Goal: Task Accomplishment & Management: Manage account settings

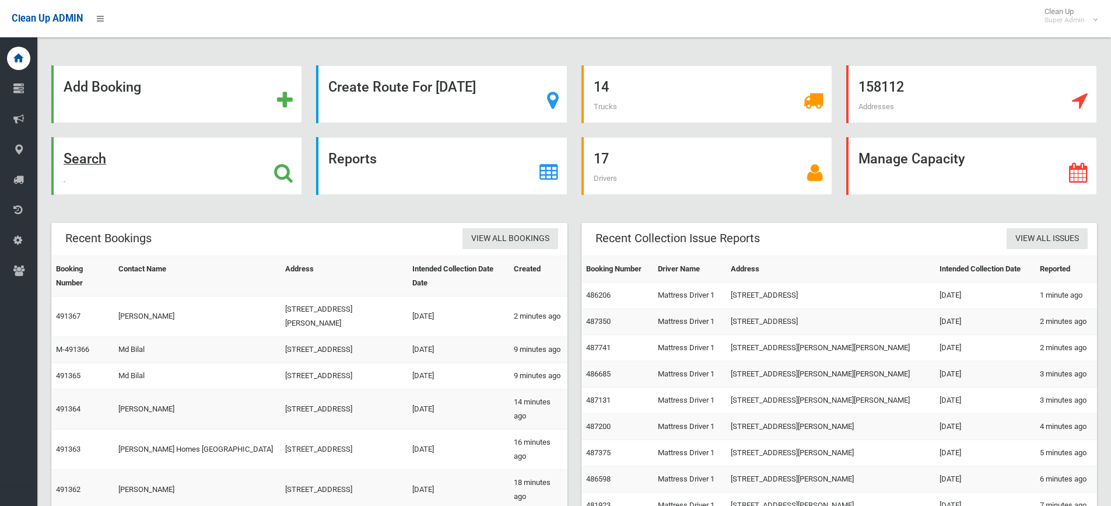
click at [127, 159] on div "Search" at bounding box center [176, 166] width 251 height 58
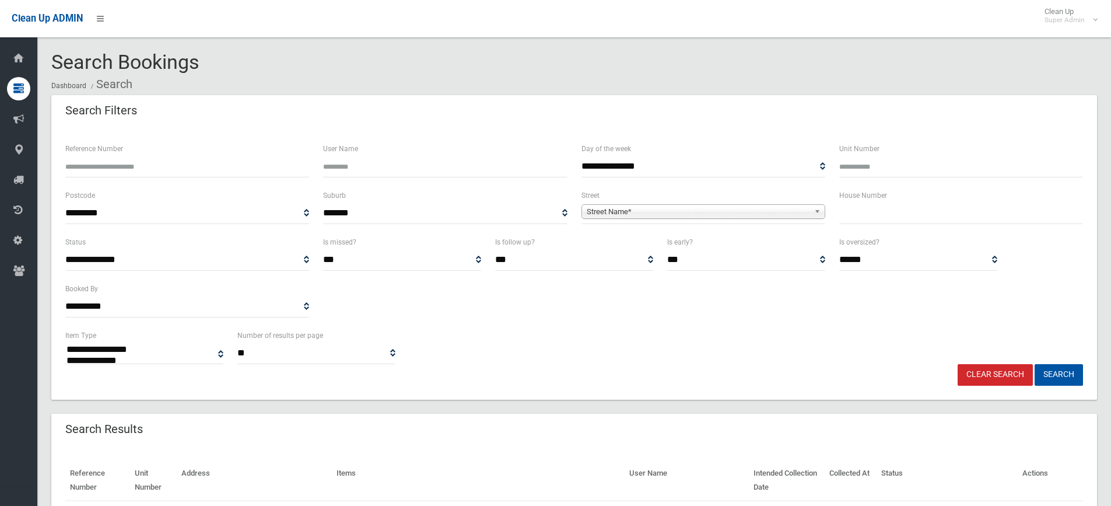
select select
click at [136, 159] on input "Reference Number" at bounding box center [187, 167] width 244 height 22
type input "******"
click at [1035, 364] on button "Search" at bounding box center [1059, 375] width 48 height 22
select select
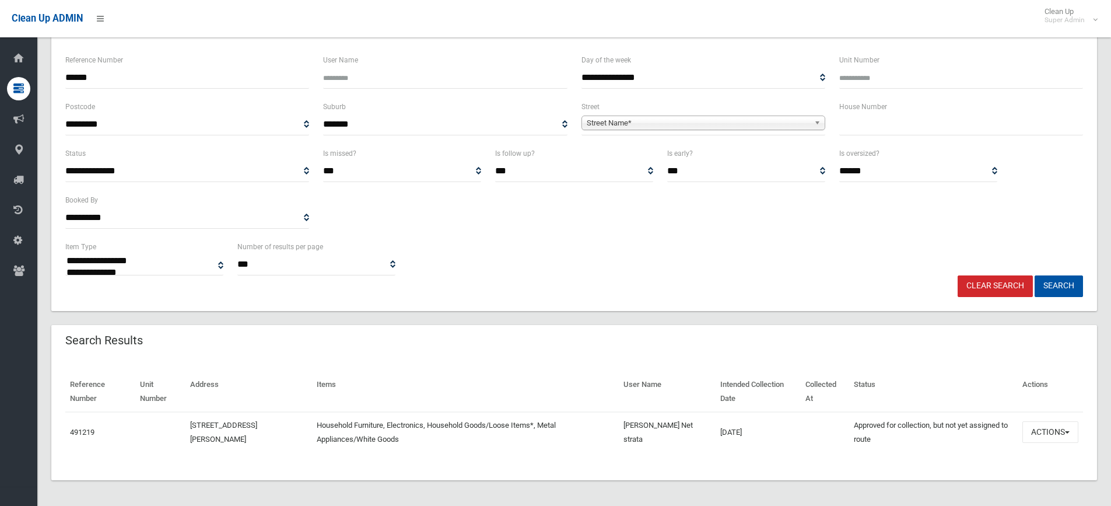
scroll to position [91, 0]
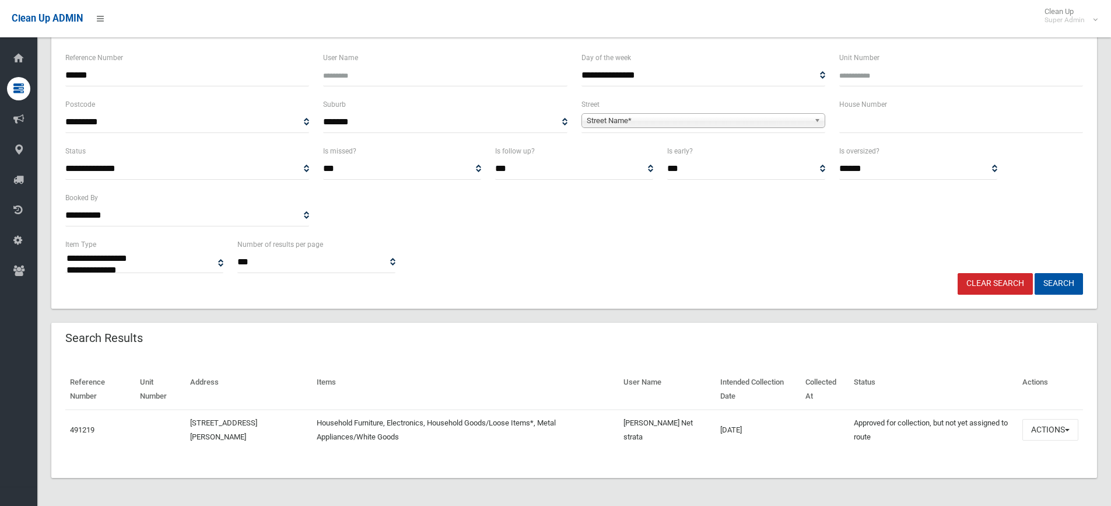
click at [68, 433] on td "491219" at bounding box center [100, 430] width 70 height 40
click at [82, 428] on link "491219" at bounding box center [82, 429] width 25 height 9
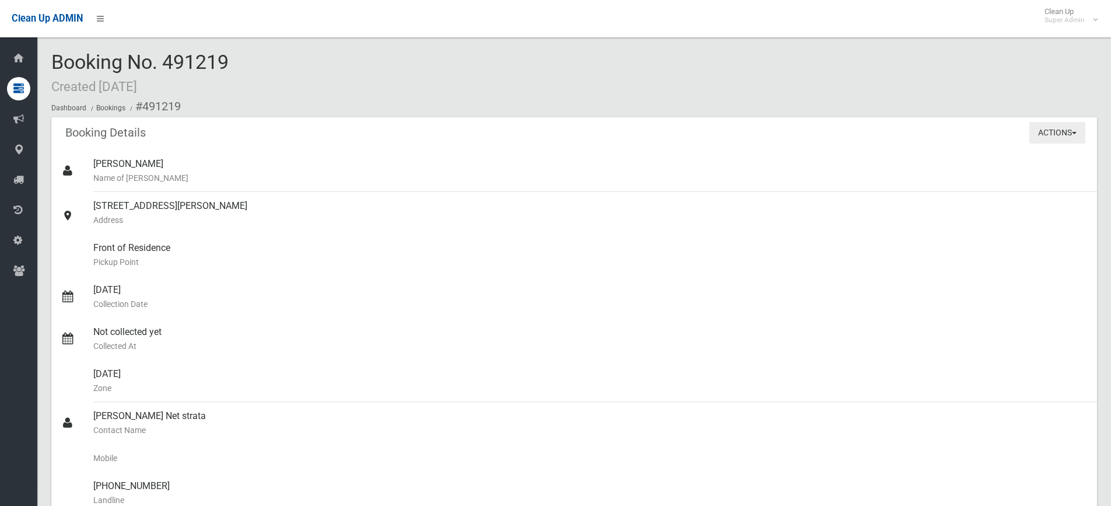
click at [1060, 124] on button "Actions" at bounding box center [1058, 133] width 56 height 22
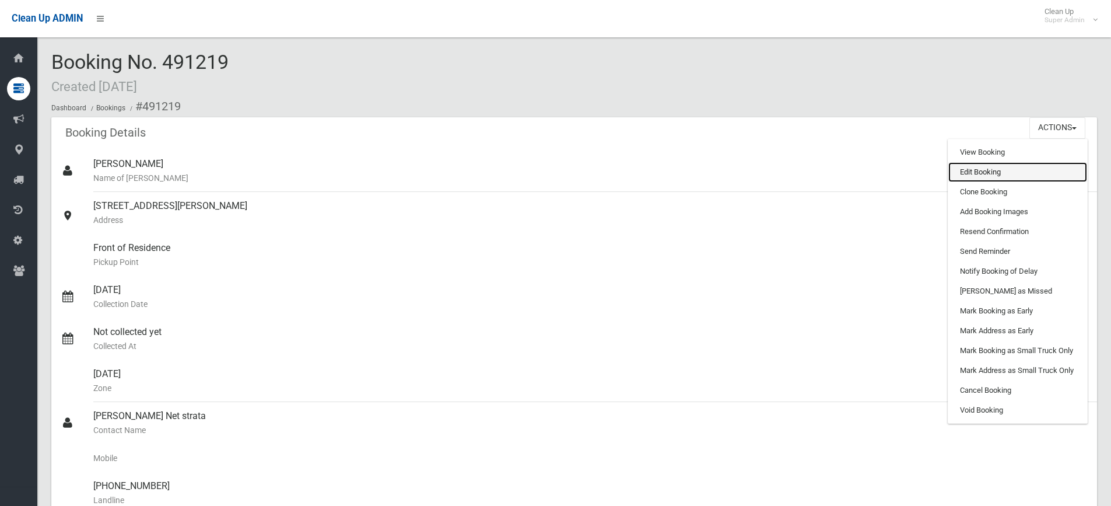
click at [1019, 174] on link "Edit Booking" at bounding box center [1018, 172] width 139 height 20
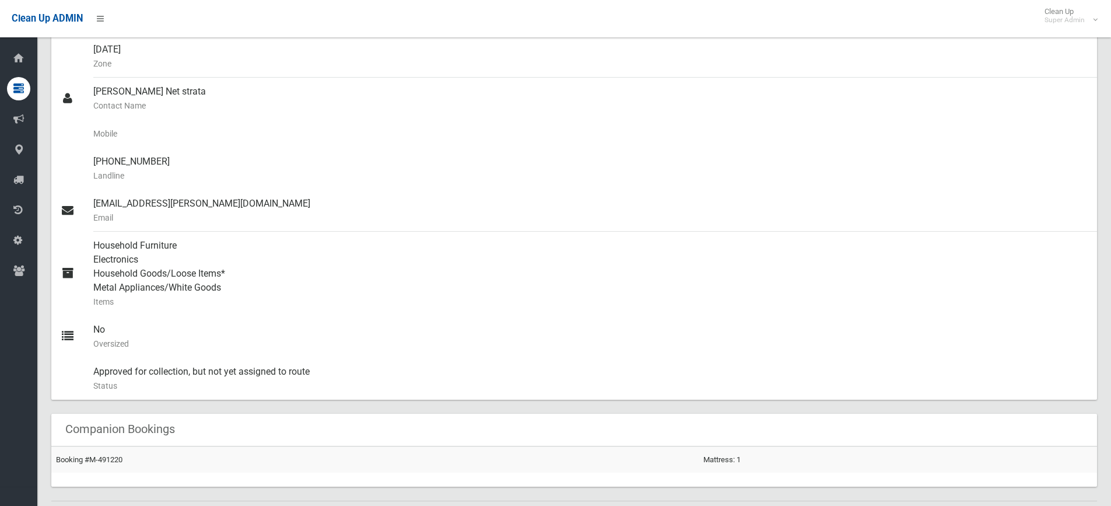
scroll to position [467, 0]
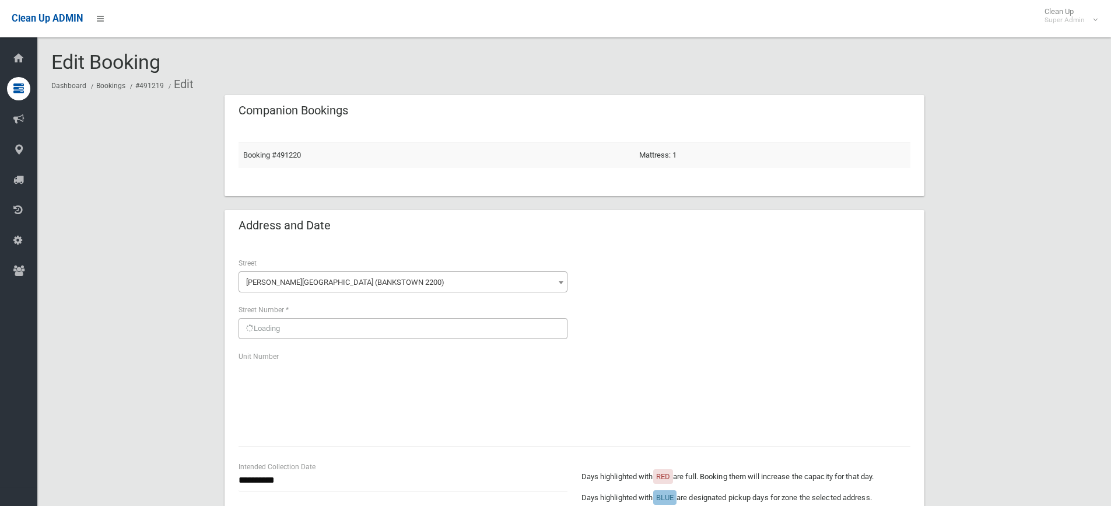
scroll to position [408, 0]
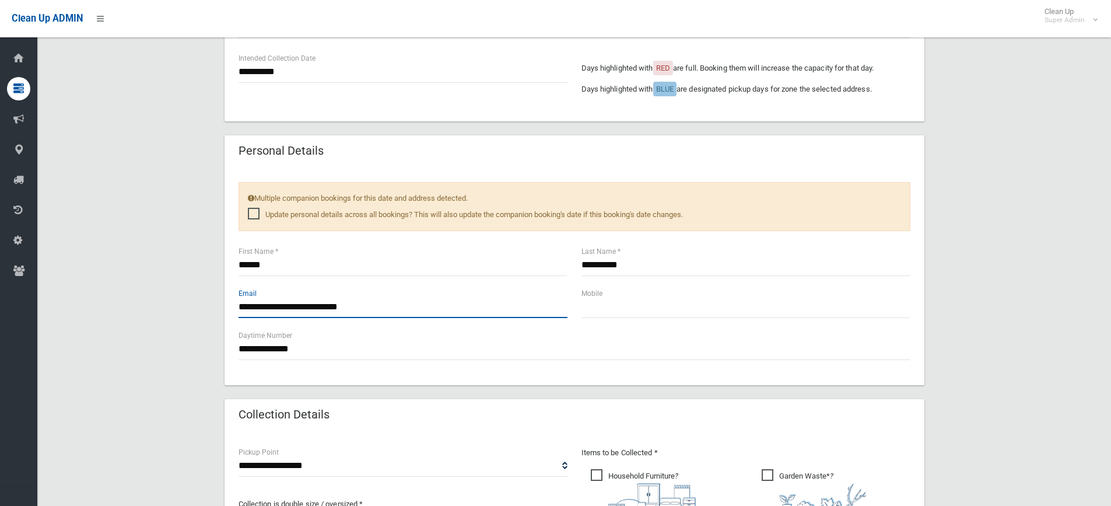
click at [253, 309] on input "**********" at bounding box center [403, 307] width 329 height 22
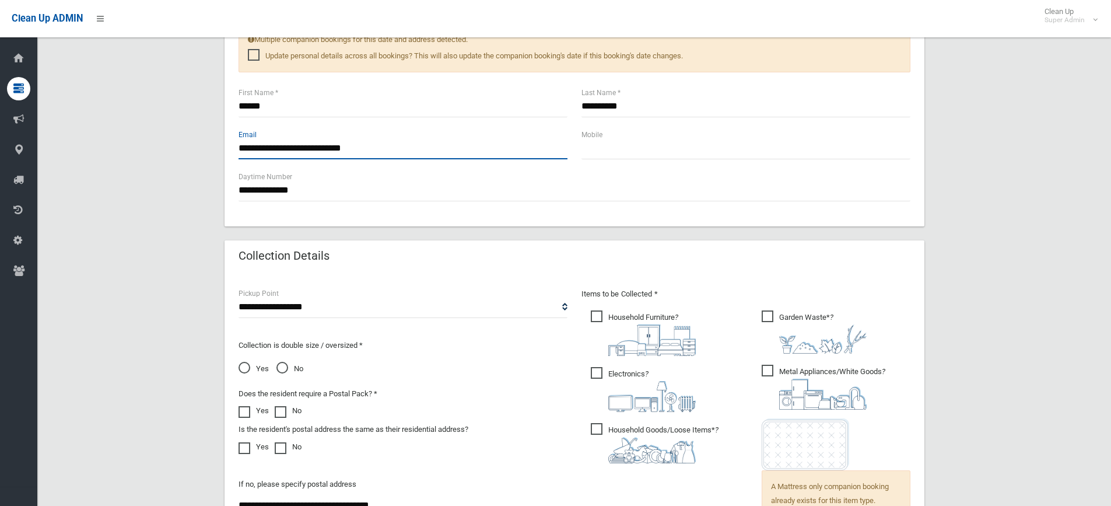
scroll to position [837, 0]
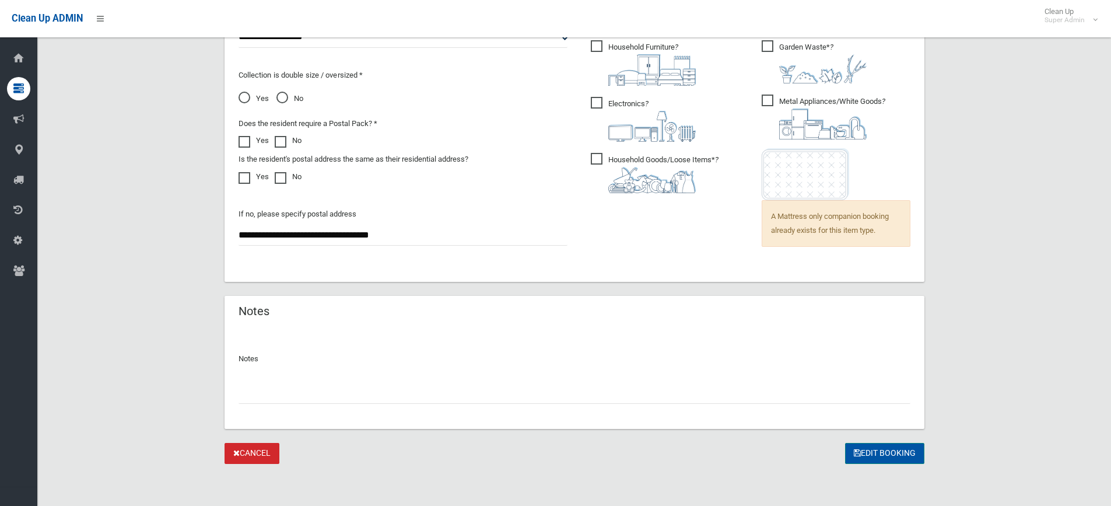
type input "**********"
click at [858, 450] on icon "submit" at bounding box center [857, 453] width 7 height 8
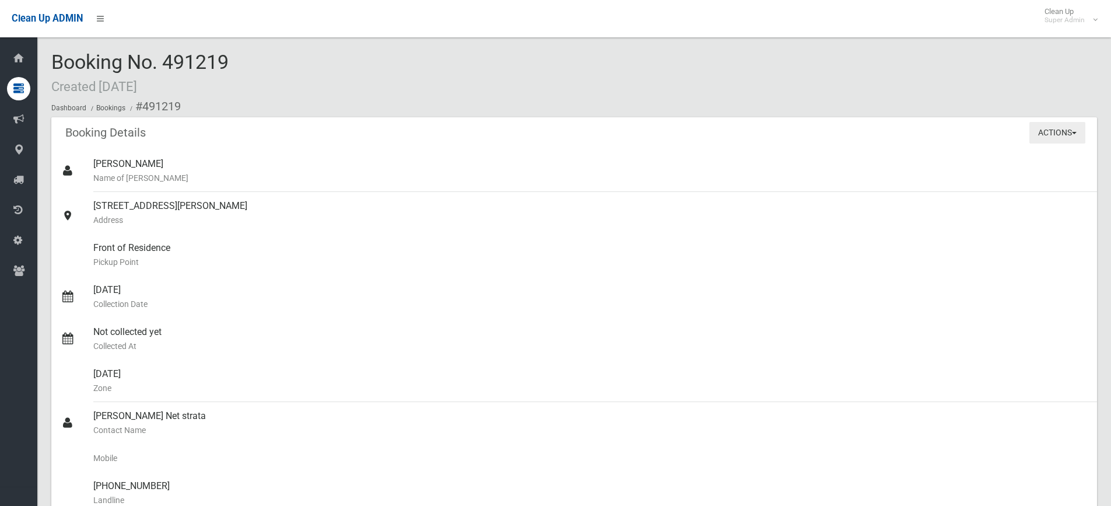
click at [1032, 139] on button "Actions" at bounding box center [1058, 133] width 56 height 22
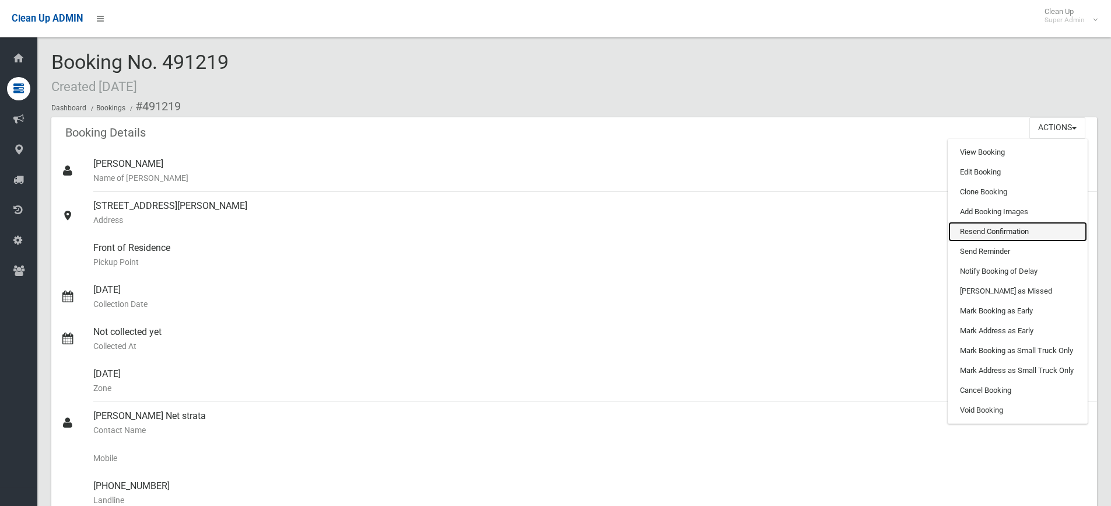
click at [1005, 232] on link "Resend Confirmation" at bounding box center [1018, 232] width 139 height 20
